Goal: Information Seeking & Learning: Learn about a topic

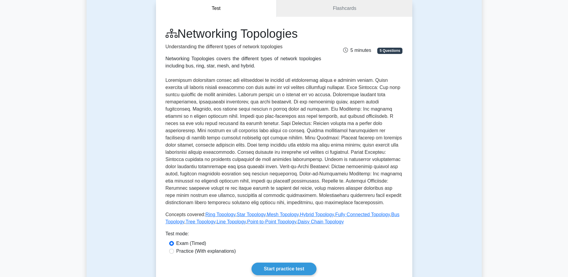
scroll to position [90, 0]
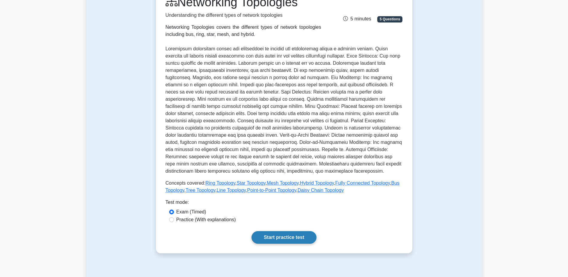
click at [287, 237] on link "Start practice test" at bounding box center [284, 237] width 65 height 13
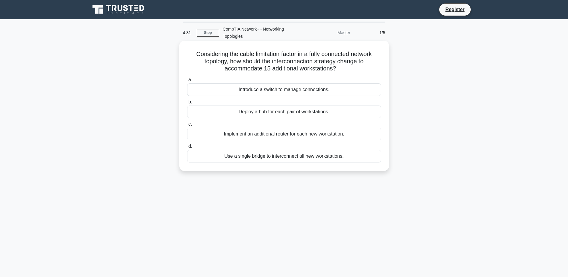
click at [281, 90] on div "Introduce a switch to manage connections." at bounding box center [284, 89] width 194 height 13
click at [187, 82] on input "a. Introduce a switch to manage connections." at bounding box center [187, 80] width 0 height 4
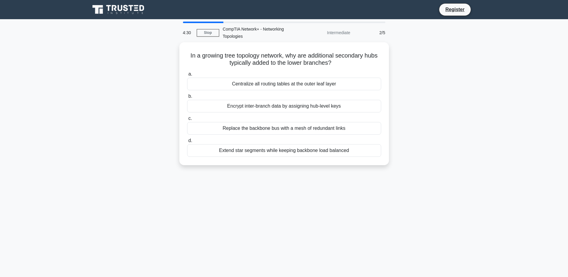
click at [281, 90] on div "a. Centralize all routing tables at the outer leaf layer b. Encrypt inter-branc…" at bounding box center [284, 113] width 201 height 89
click at [296, 84] on div "Centralize all routing tables at the outer leaf layer" at bounding box center [284, 82] width 194 height 13
click at [187, 75] on input "a. Centralize all routing tables at the outer leaf layer" at bounding box center [187, 73] width 0 height 4
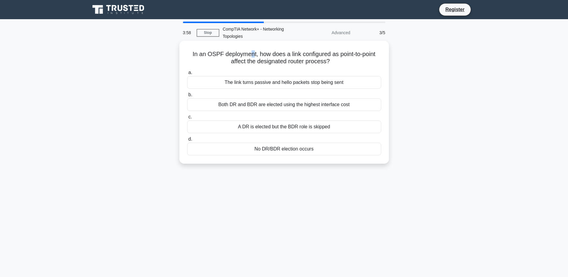
click at [249, 54] on h5 "In an OSPF deployment, how does a link configured as point-to-point affect the …" at bounding box center [284, 57] width 195 height 15
drag, startPoint x: 254, startPoint y: 53, endPoint x: 207, endPoint y: 55, distance: 47.3
click at [207, 55] on h5 "In an OSPF deployment, how does a link configured as point-to-point affect the …" at bounding box center [284, 57] width 195 height 15
copy h5 "OSPF deployment"
click at [307, 84] on div "The link turns passive and hello packets stop being sent" at bounding box center [284, 82] width 194 height 13
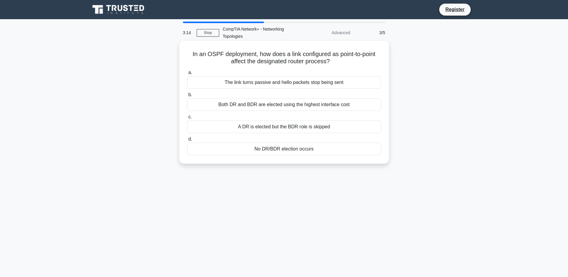
click at [187, 75] on input "a. The link turns passive and hello packets stop being sent" at bounding box center [187, 73] width 0 height 4
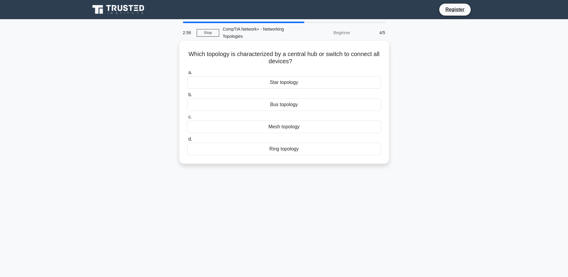
click at [283, 85] on div "Star topology" at bounding box center [284, 82] width 194 height 13
click at [187, 75] on input "a. Star topology" at bounding box center [187, 73] width 0 height 4
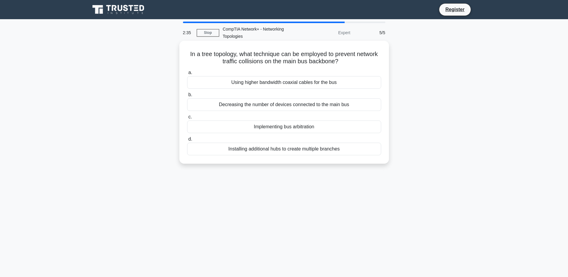
click at [302, 151] on div "Installing additional hubs to create multiple branches" at bounding box center [284, 149] width 194 height 13
click at [187, 141] on input "d. Installing additional hubs to create multiple branches" at bounding box center [187, 139] width 0 height 4
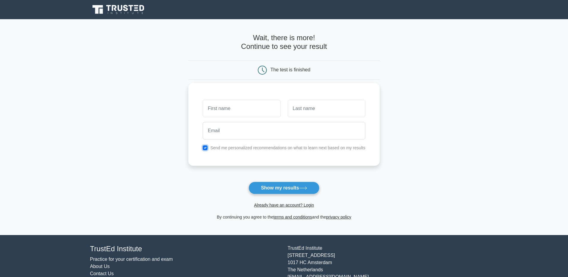
click at [207, 150] on input "checkbox" at bounding box center [205, 147] width 5 height 5
checkbox input "false"
click at [212, 127] on input "email" at bounding box center [284, 130] width 163 height 17
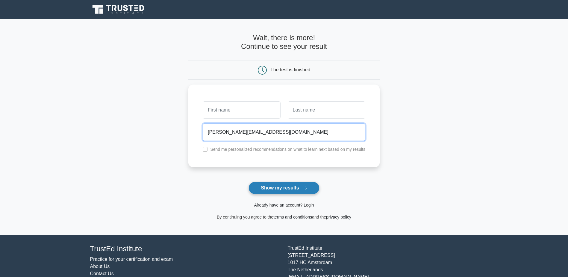
type input "emanuelrouse@hotmail.com"
click at [316, 185] on button "Show my results" at bounding box center [284, 187] width 71 height 13
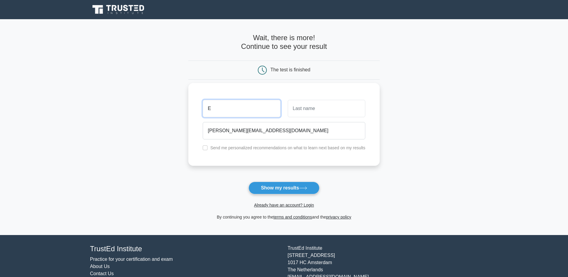
type input "E"
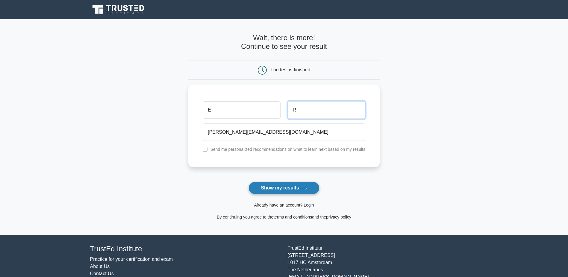
type input "R"
click at [264, 182] on button "Show my results" at bounding box center [284, 187] width 71 height 13
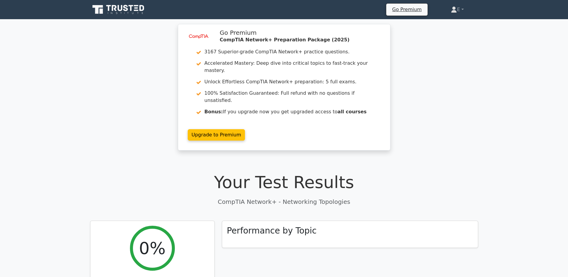
click at [143, 13] on icon at bounding box center [118, 9] width 57 height 11
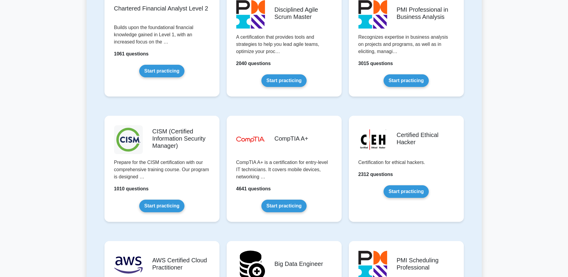
scroll to position [1025, 0]
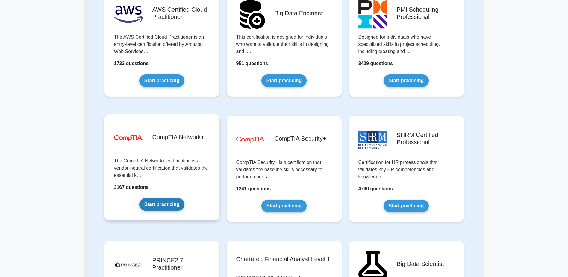
click at [143, 206] on link "Start practicing" at bounding box center [161, 204] width 45 height 13
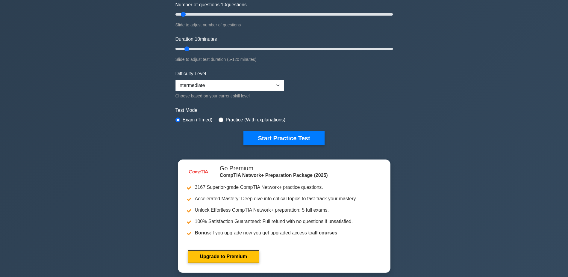
scroll to position [90, 0]
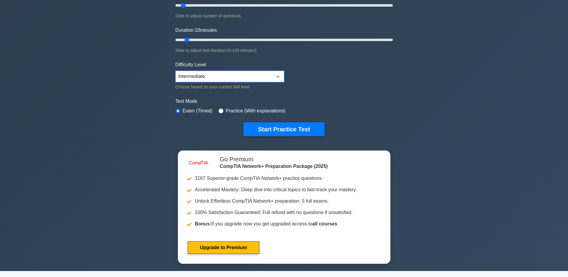
click at [255, 77] on select "Beginner Intermediate Expert" at bounding box center [229, 76] width 109 height 11
select select "beginner"
click at [175, 71] on select "Beginner Intermediate Expert" at bounding box center [229, 76] width 109 height 11
click at [260, 126] on button "Start Practice Test" at bounding box center [283, 129] width 81 height 14
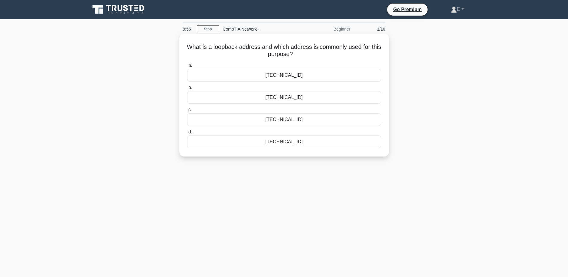
click at [296, 146] on div "[TECHNICAL_ID]" at bounding box center [284, 141] width 194 height 13
click at [187, 134] on input "d. [TECHNICAL_ID]" at bounding box center [187, 132] width 0 height 4
click at [292, 74] on div "Cloud infrastructure" at bounding box center [284, 75] width 194 height 13
click at [187, 67] on input "a. Cloud infrastructure" at bounding box center [187, 65] width 0 height 4
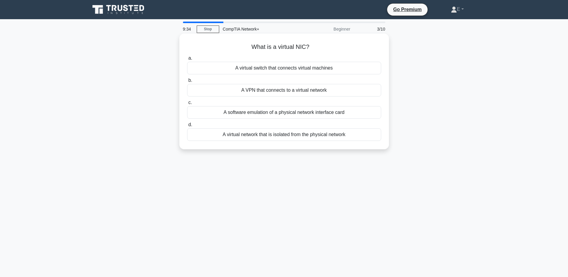
click at [274, 114] on div "A software emulation of a physical network interface card" at bounding box center [284, 112] width 194 height 13
click at [187, 104] on input "c. A software emulation of a physical network interface card" at bounding box center [187, 103] width 0 height 4
